Goal: Navigation & Orientation: Find specific page/section

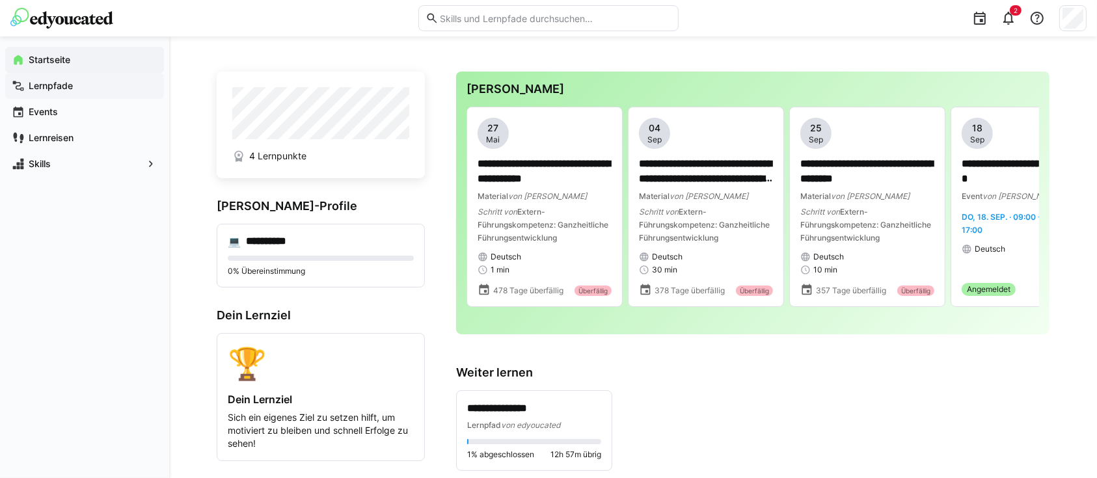
click at [88, 83] on span "Lernpfade" at bounding box center [92, 85] width 131 height 13
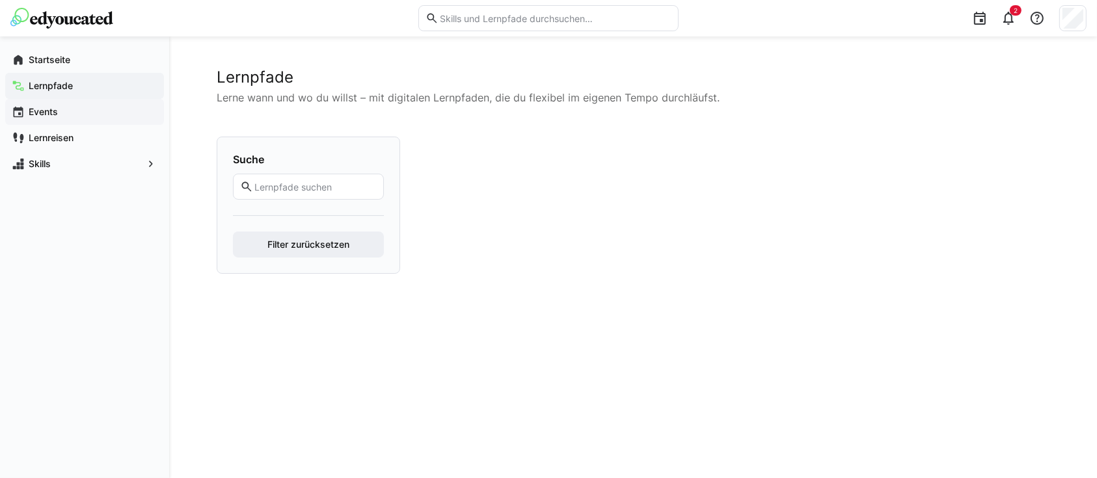
click at [61, 115] on span "Events" at bounding box center [92, 111] width 131 height 13
click at [0, 0] on app-navigation-label "Lernreisen" at bounding box center [0, 0] width 0 height 0
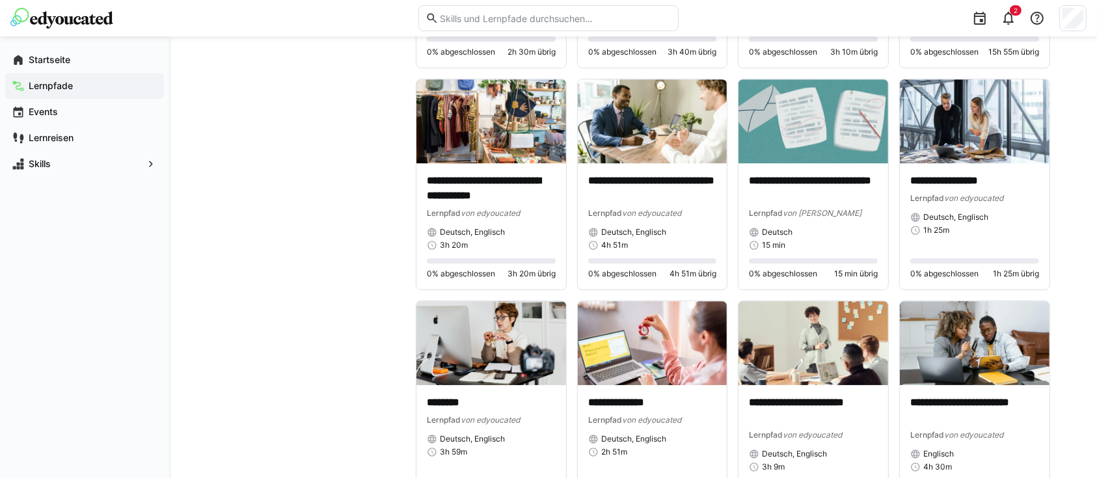
scroll to position [3817, 0]
